Goal: Transaction & Acquisition: Download file/media

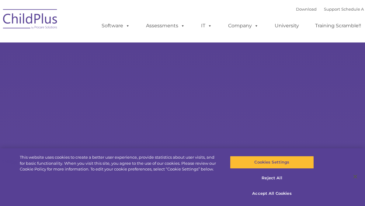
select select "MEDIUM"
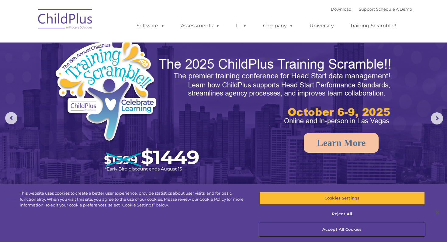
click at [349, 206] on button "Accept All Cookies" at bounding box center [341, 229] width 165 height 13
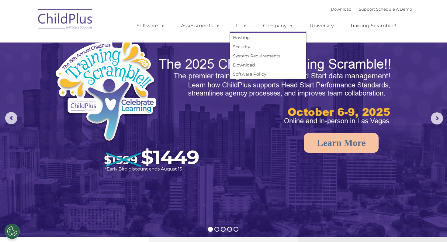
click at [247, 27] on link "IT" at bounding box center [241, 26] width 23 height 12
click at [252, 64] on link "Download" at bounding box center [268, 64] width 76 height 9
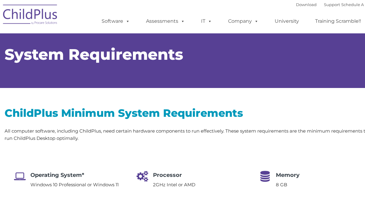
type input ""
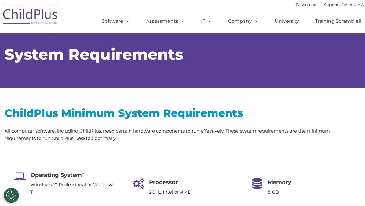
select select "MEDIUM"
